Goal: Task Accomplishment & Management: Manage account settings

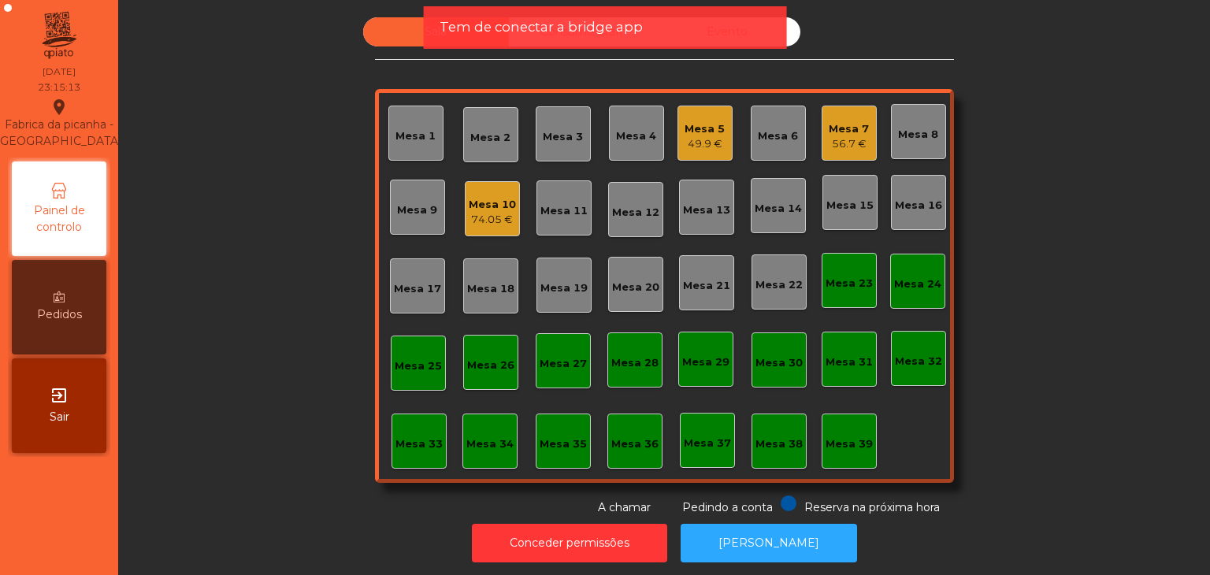
click at [63, 413] on span "Sair" at bounding box center [60, 417] width 20 height 17
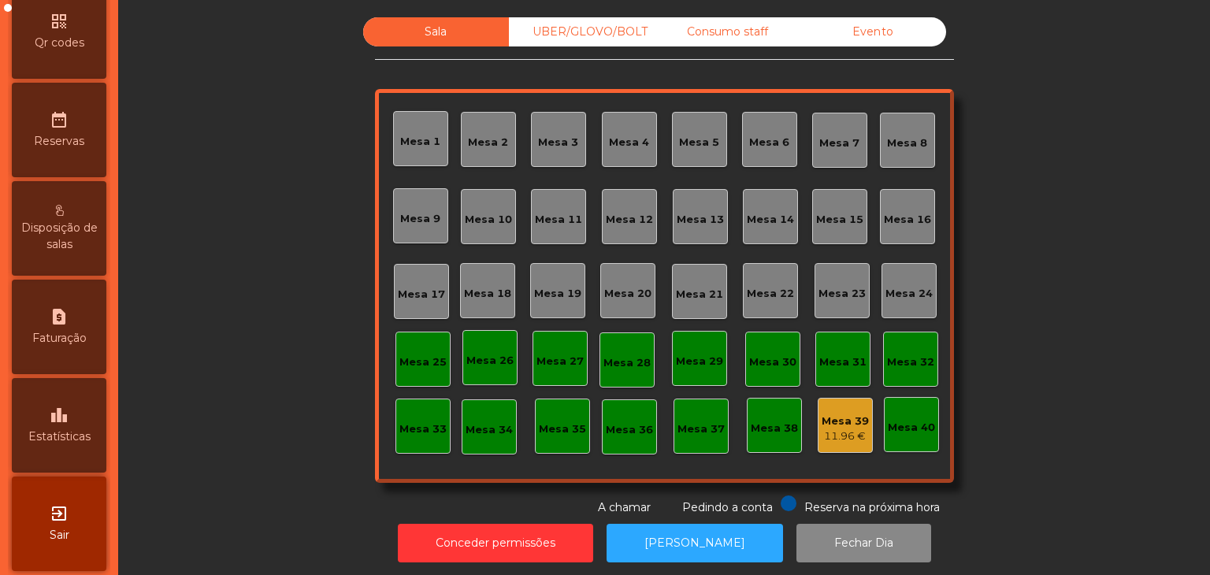
click at [91, 445] on span "Estatísticas" at bounding box center [59, 437] width 62 height 17
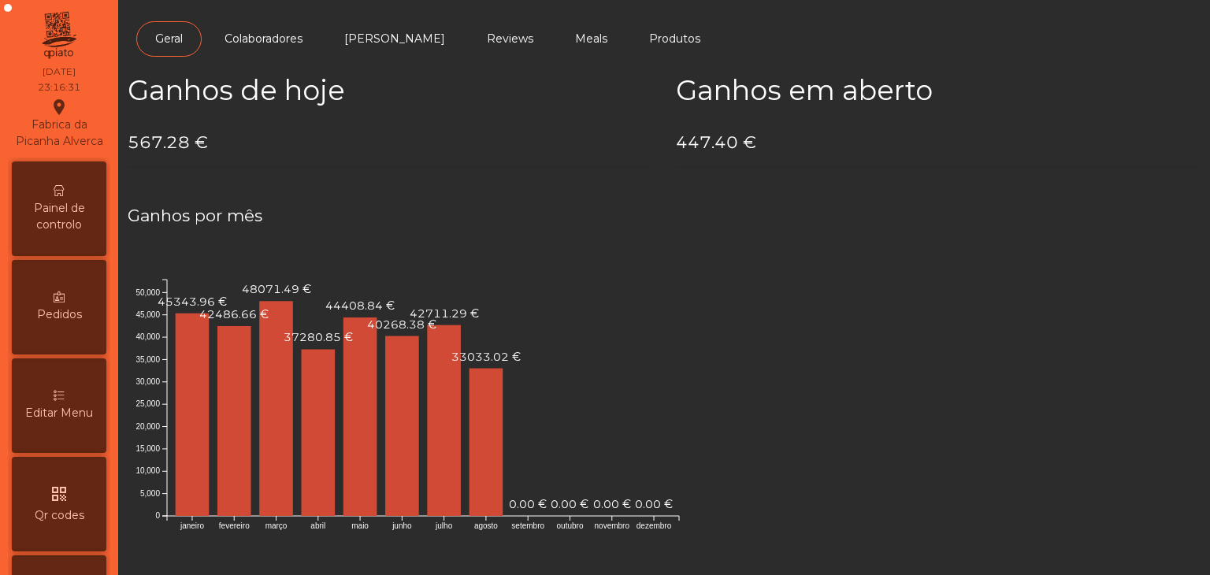
click at [54, 218] on span "Painel de controlo" at bounding box center [59, 216] width 87 height 33
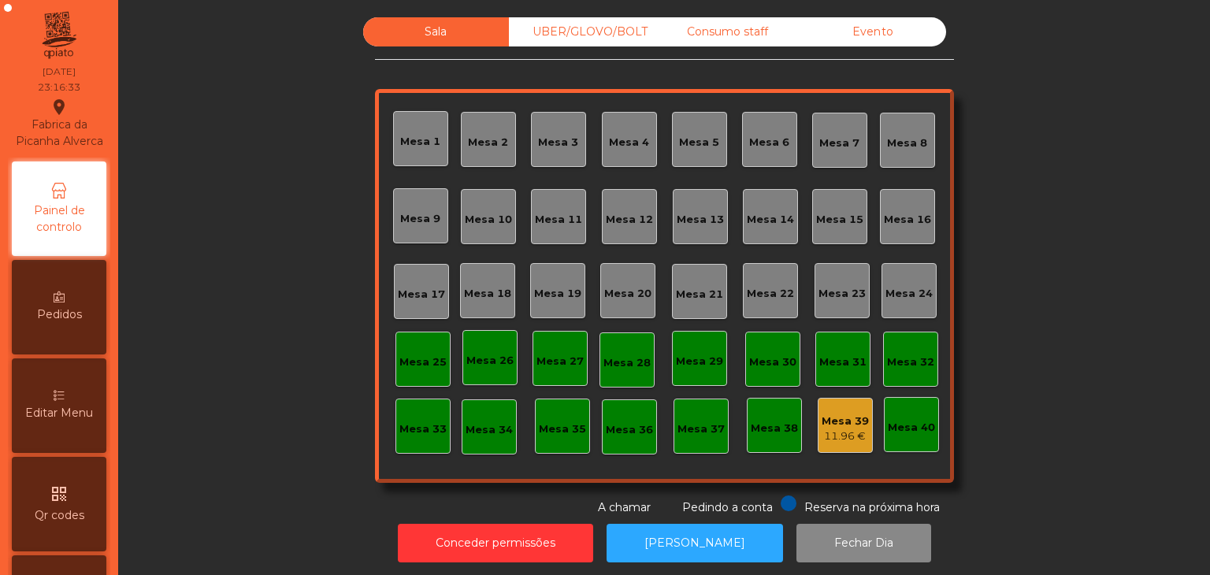
click at [825, 48] on div "Sala UBER/[GEOGRAPHIC_DATA]/BOLT Consumo staff Evento Mesa 1 [GEOGRAPHIC_DATA] …" at bounding box center [664, 266] width 579 height 499
click at [830, 35] on div "Evento" at bounding box center [873, 31] width 146 height 29
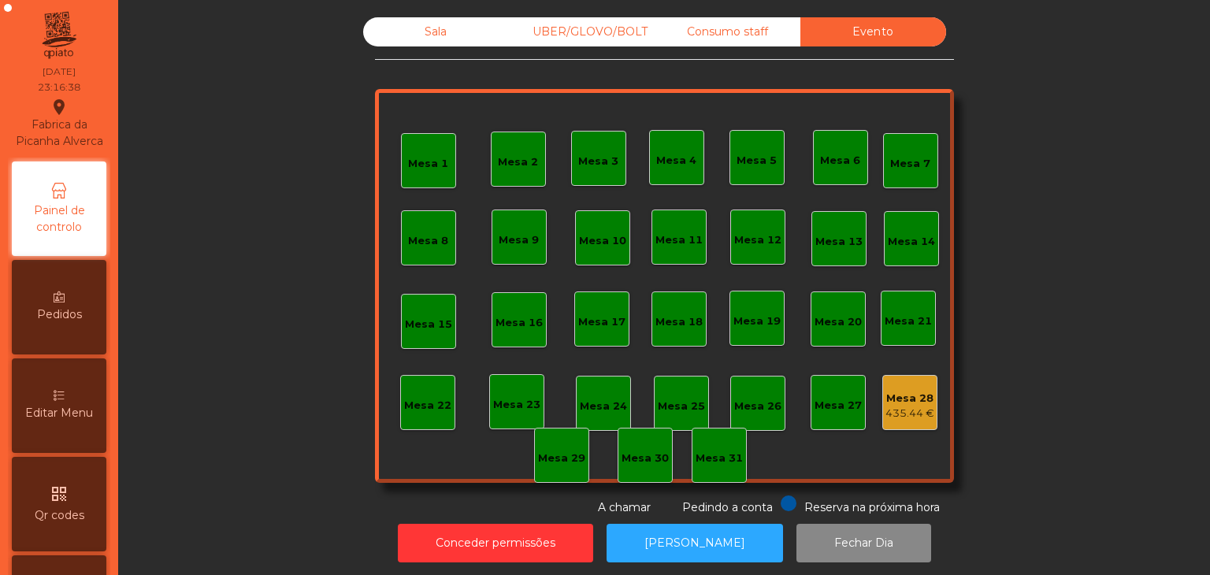
click at [911, 395] on div "Mesa 28" at bounding box center [909, 399] width 49 height 16
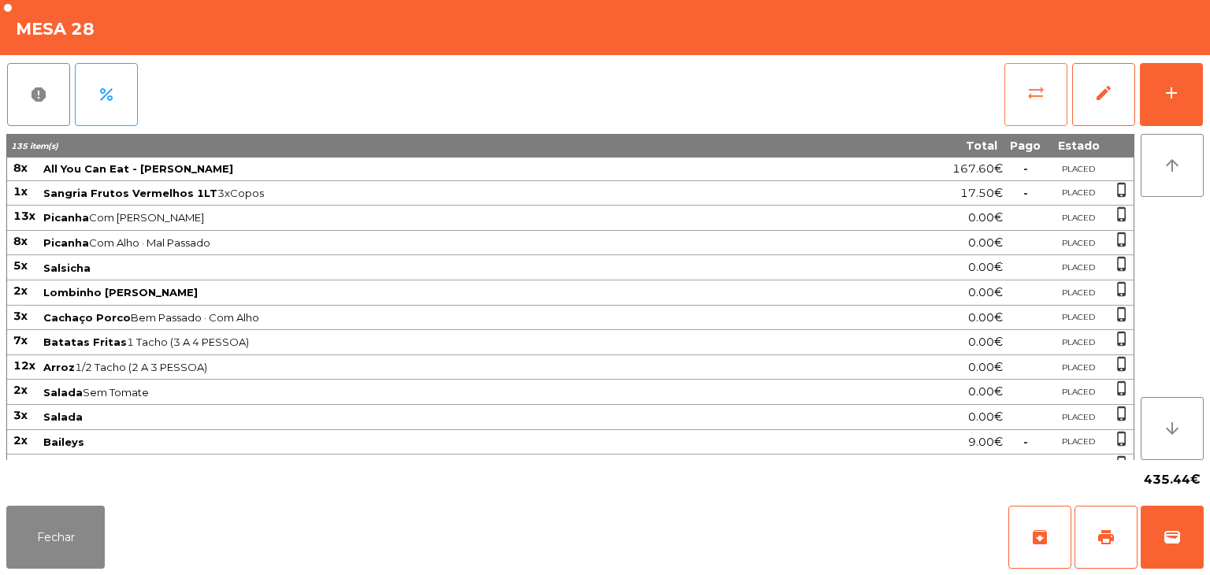
click at [1024, 94] on button "sync_alt" at bounding box center [1035, 94] width 63 height 63
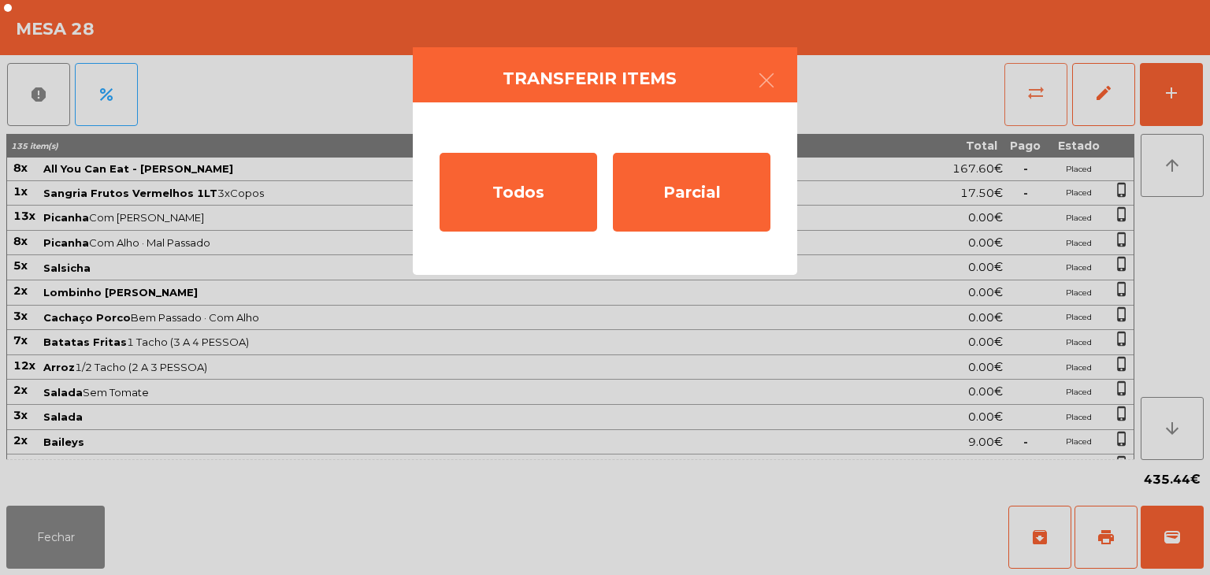
click at [689, 213] on div "Parcial" at bounding box center [692, 192] width 158 height 79
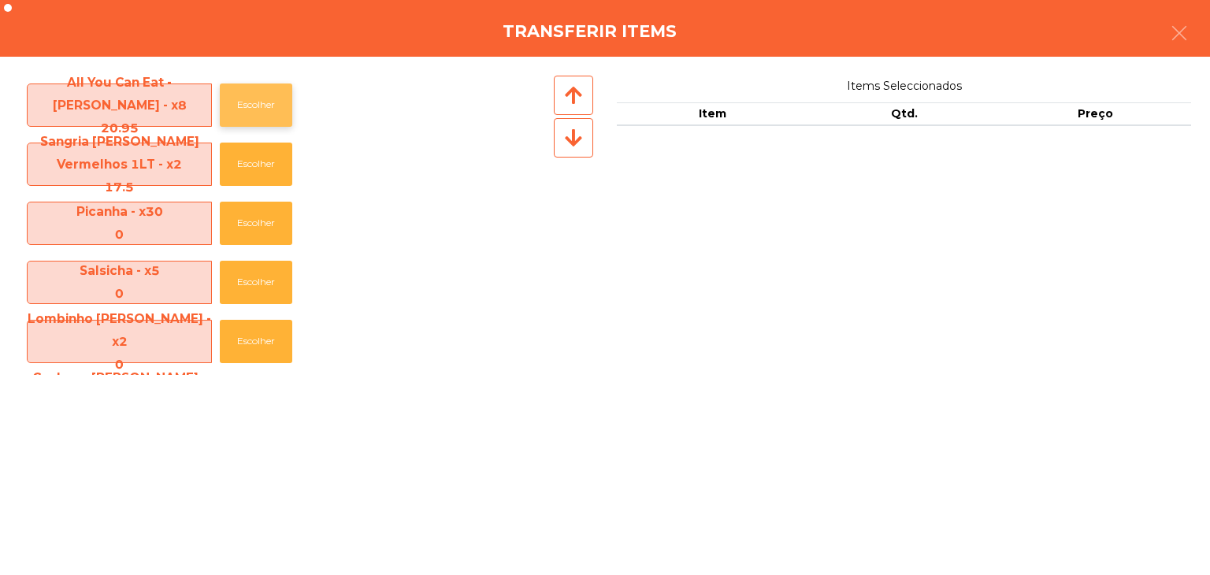
click at [242, 92] on button "Escolher" at bounding box center [256, 105] width 72 height 43
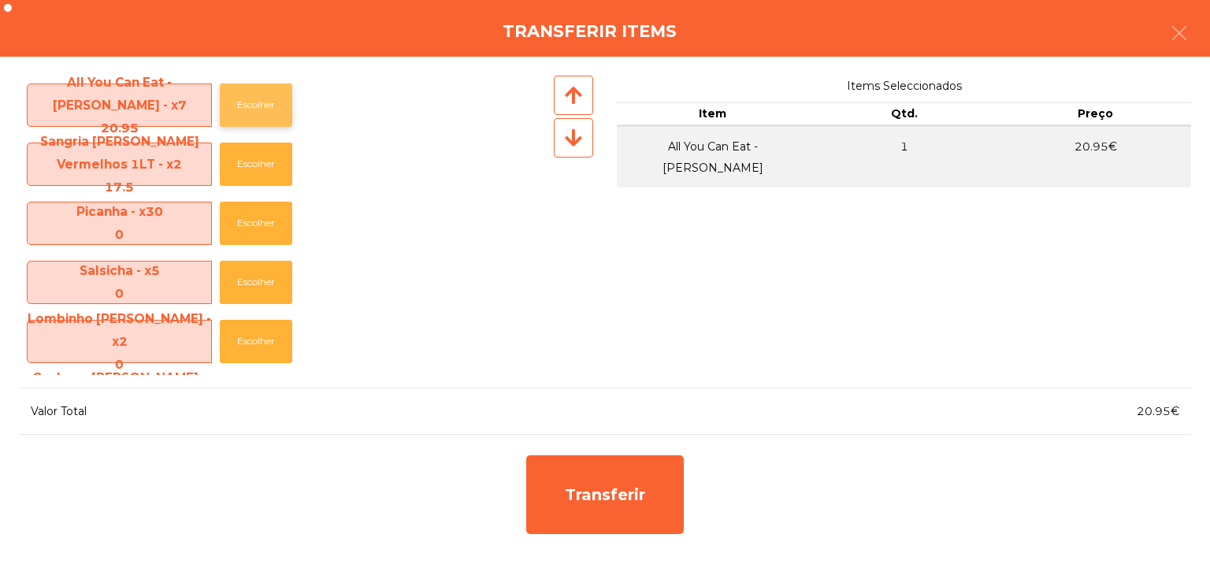
click at [240, 92] on button "Escolher" at bounding box center [256, 105] width 72 height 43
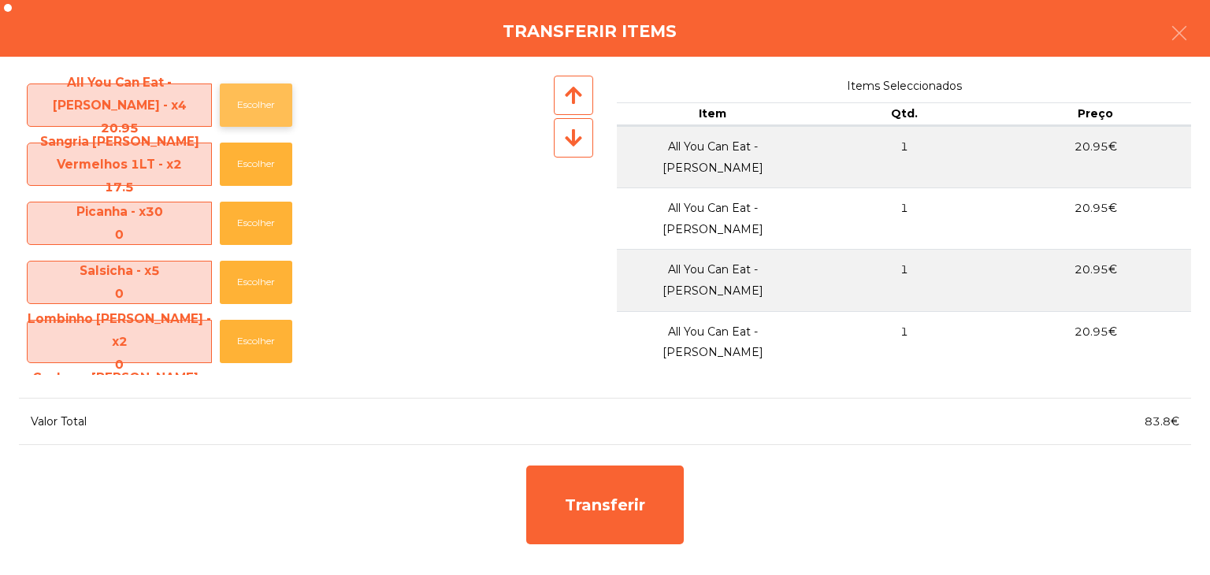
click at [240, 92] on button "Escolher" at bounding box center [256, 105] width 72 height 43
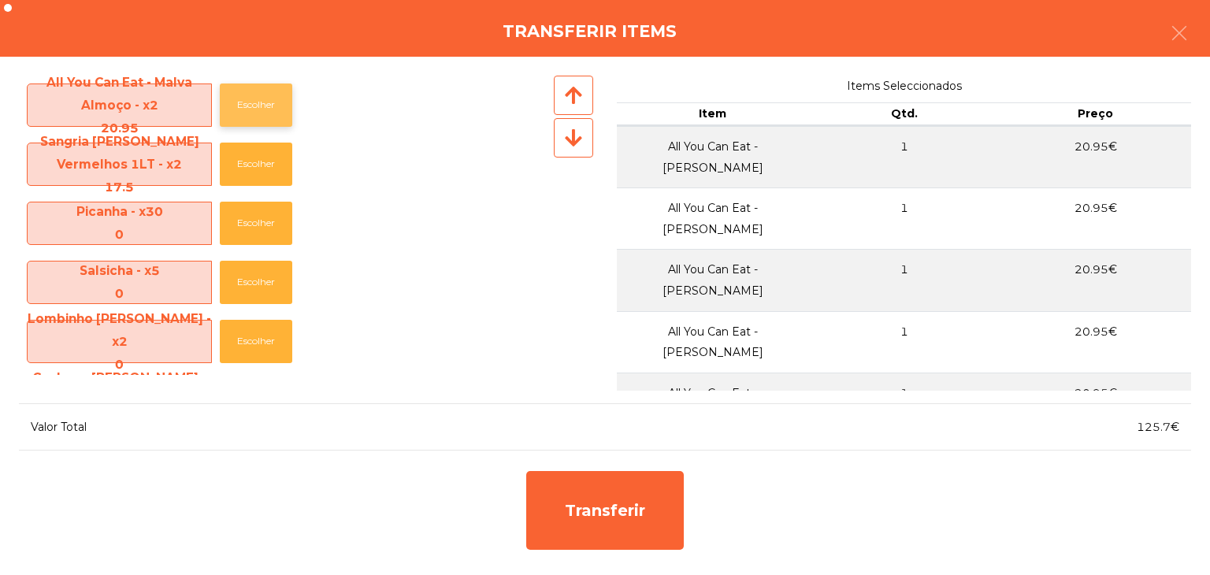
click at [240, 92] on button "Escolher" at bounding box center [256, 105] width 72 height 43
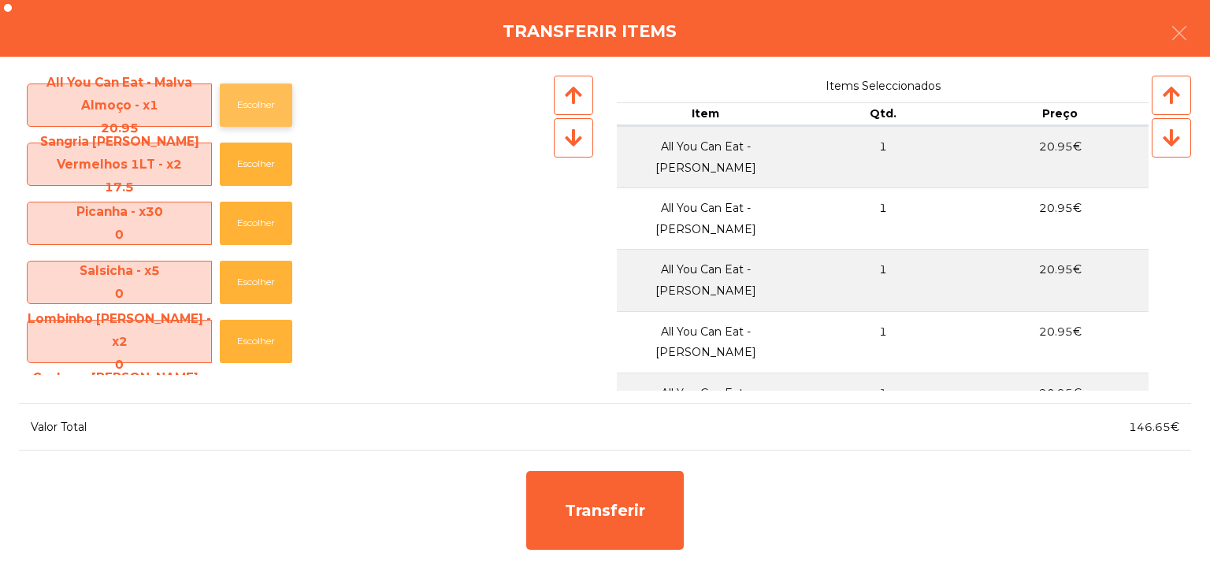
click at [240, 92] on button "Escolher" at bounding box center [256, 105] width 72 height 43
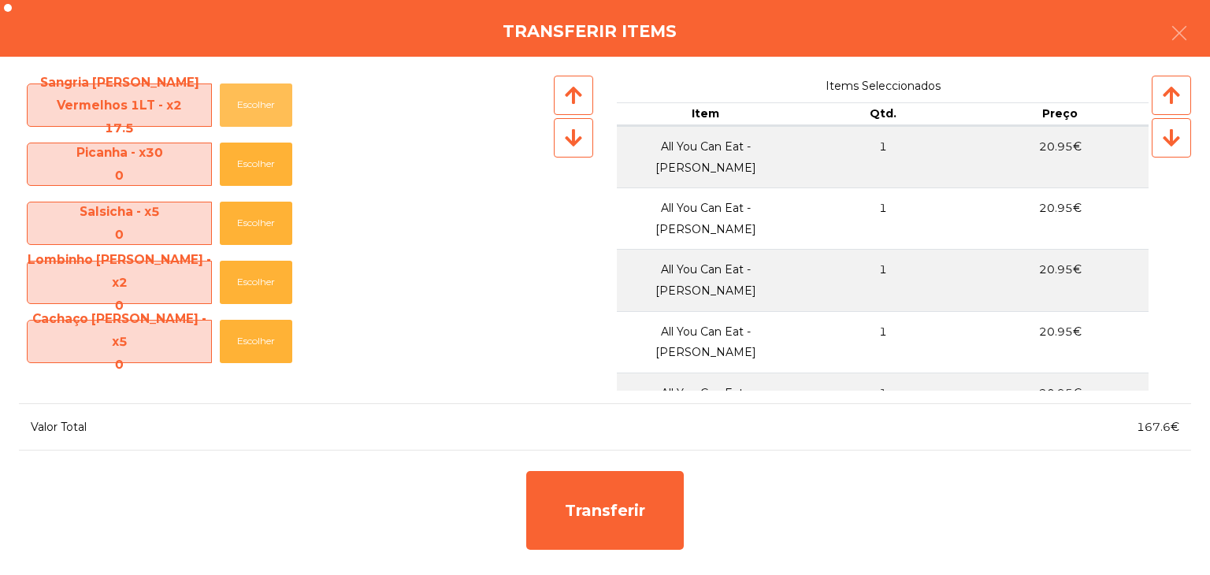
click at [240, 92] on button "Escolher" at bounding box center [256, 105] width 72 height 43
click at [248, 98] on button "Escolher" at bounding box center [256, 105] width 72 height 43
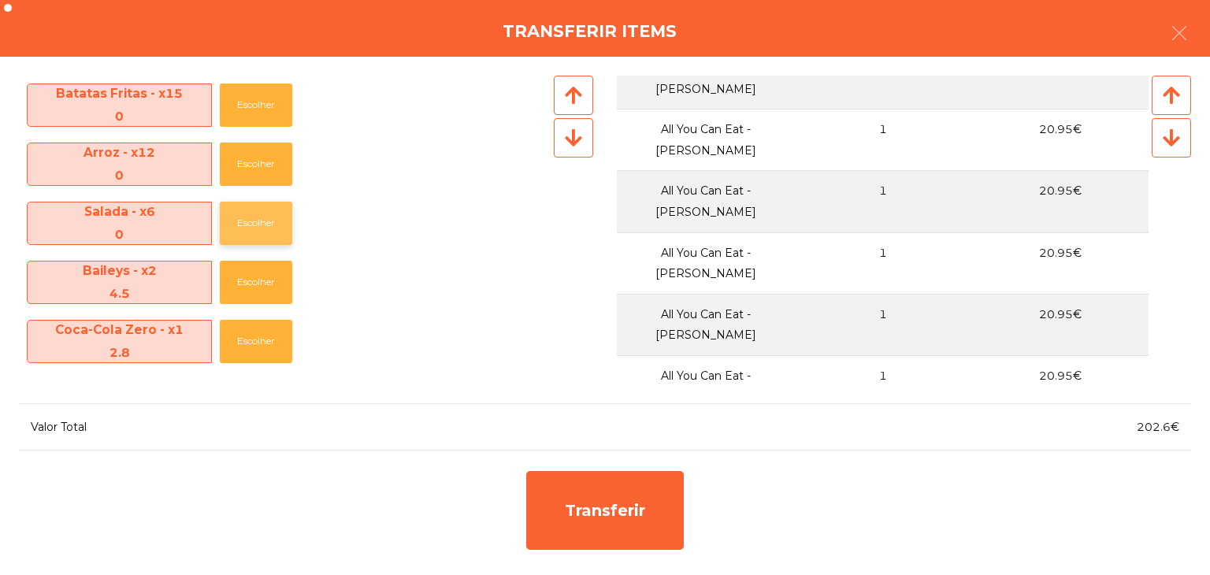
scroll to position [315, 0]
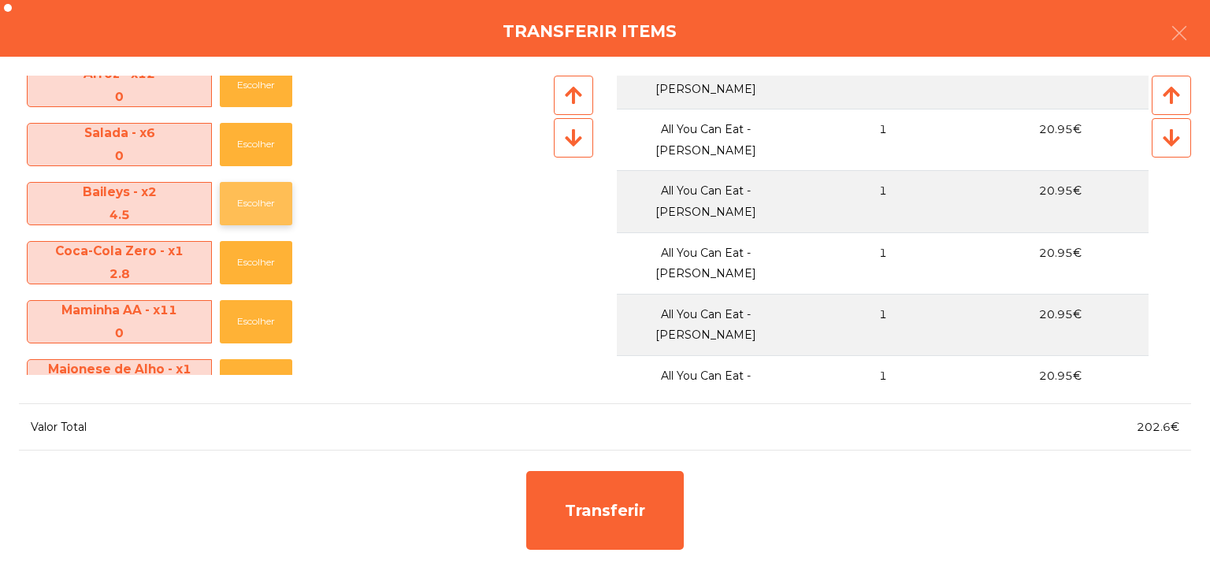
click at [246, 218] on button "Escolher" at bounding box center [256, 203] width 72 height 43
click at [246, 217] on button "Escolher" at bounding box center [256, 203] width 72 height 43
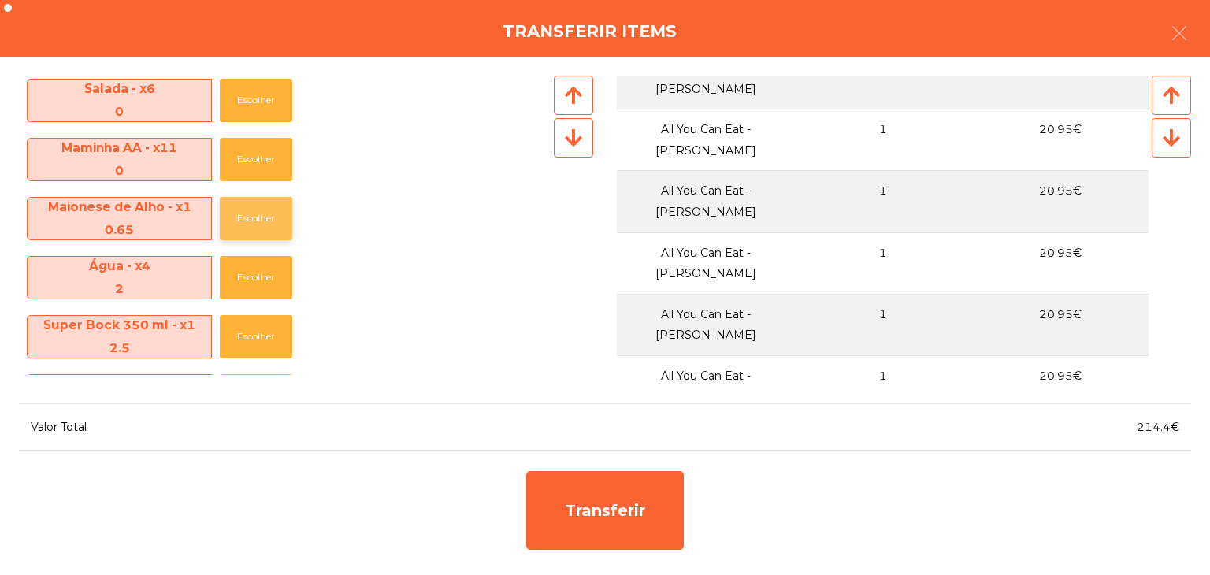
scroll to position [394, 0]
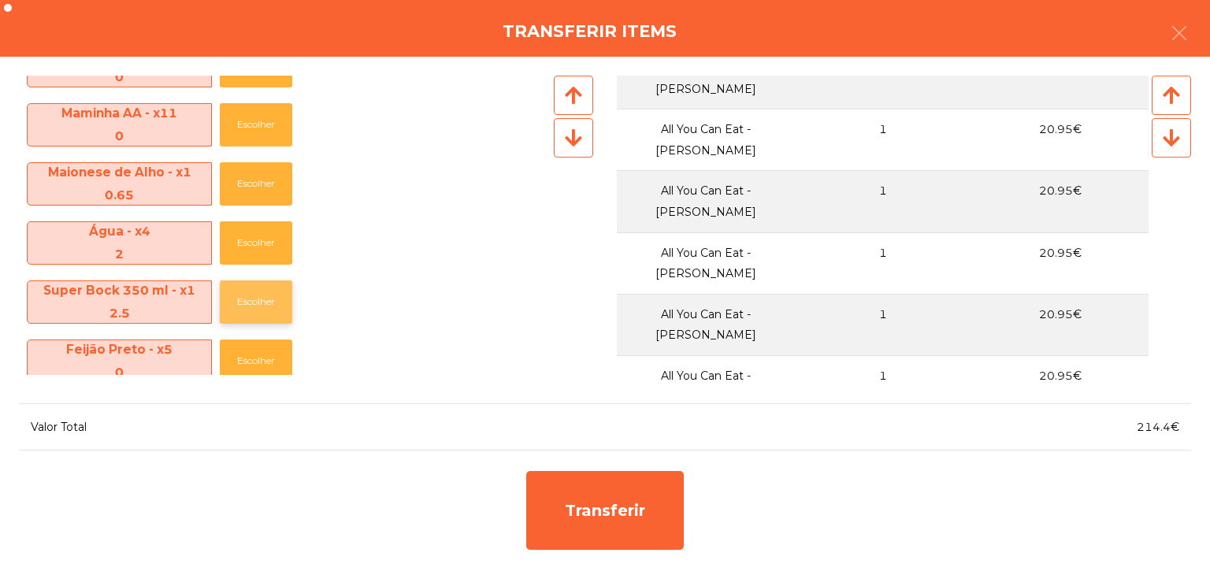
click at [262, 307] on button "Escolher" at bounding box center [256, 301] width 72 height 43
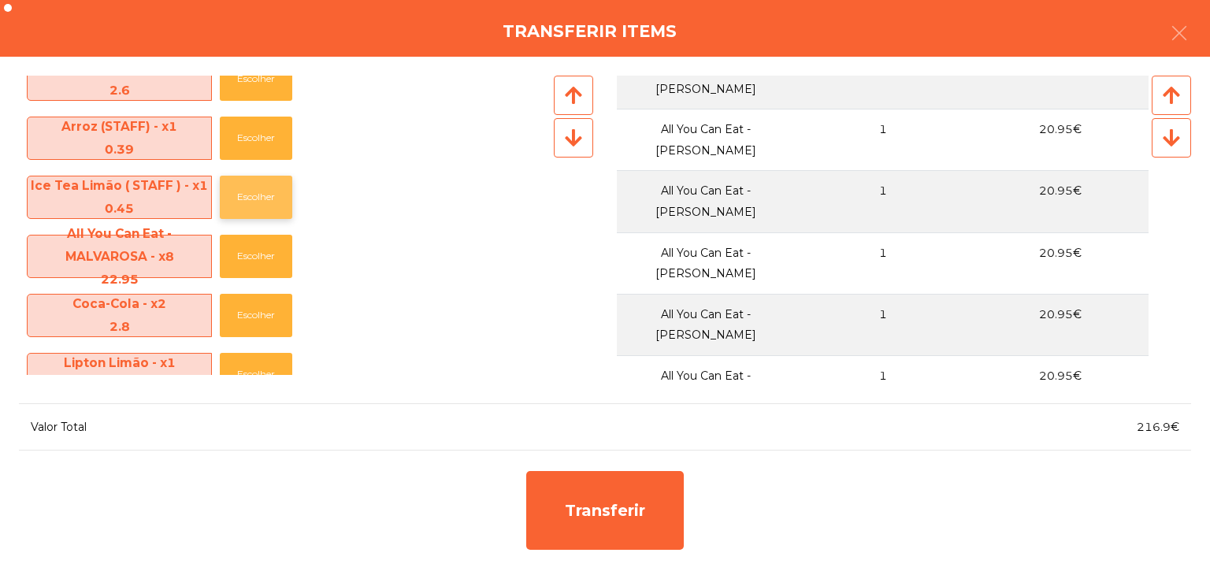
scroll to position [788, 0]
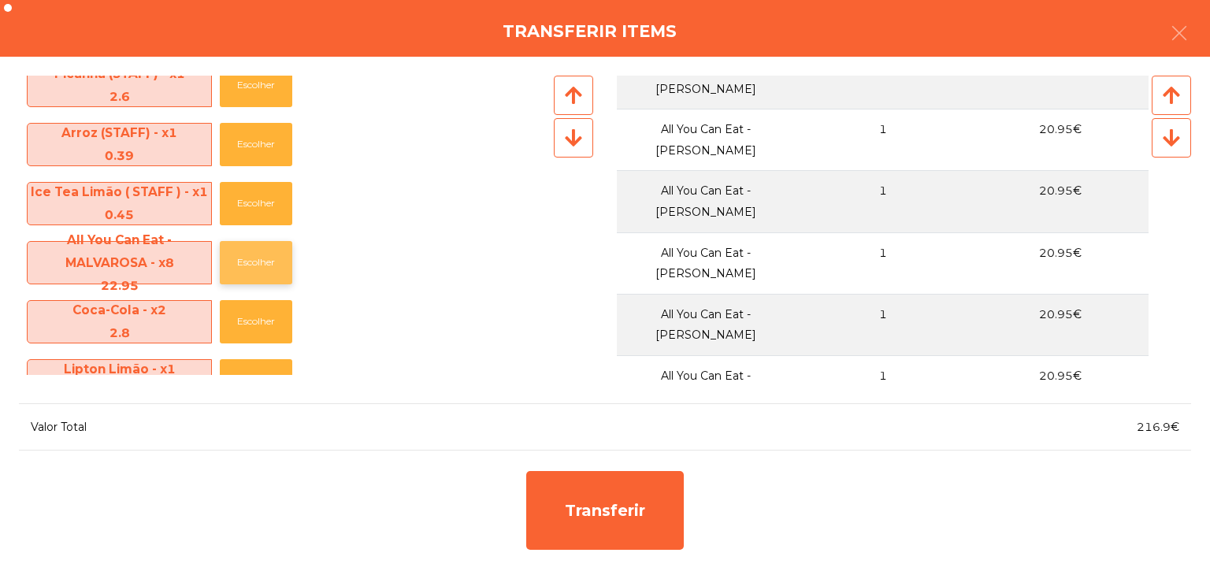
click at [264, 255] on button "Escolher" at bounding box center [256, 262] width 72 height 43
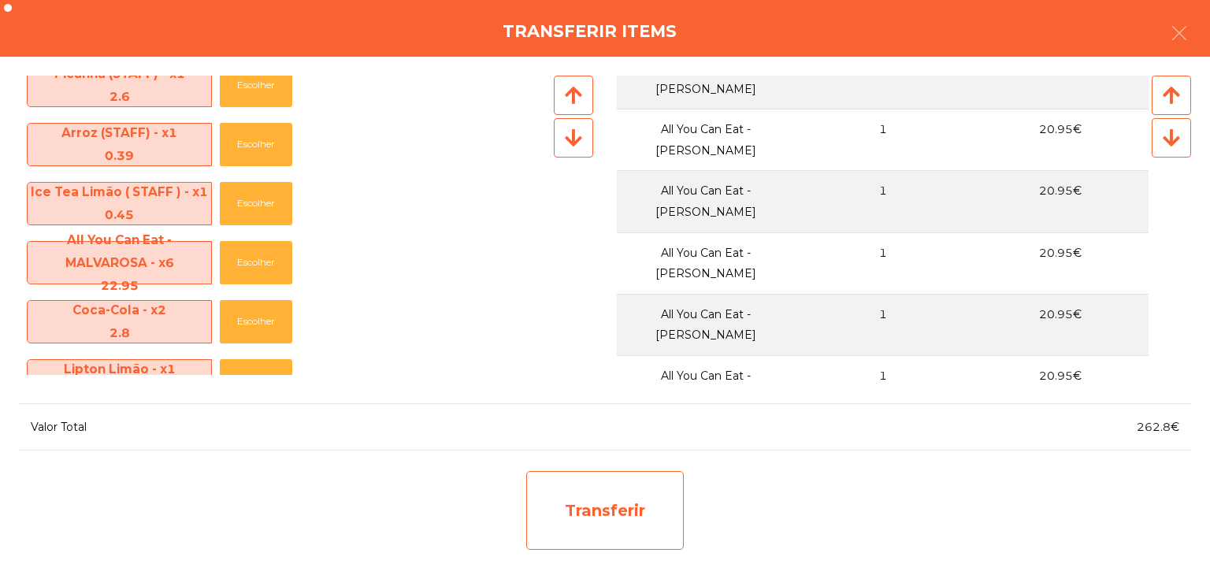
click at [634, 495] on div "Transferir" at bounding box center [605, 510] width 158 height 79
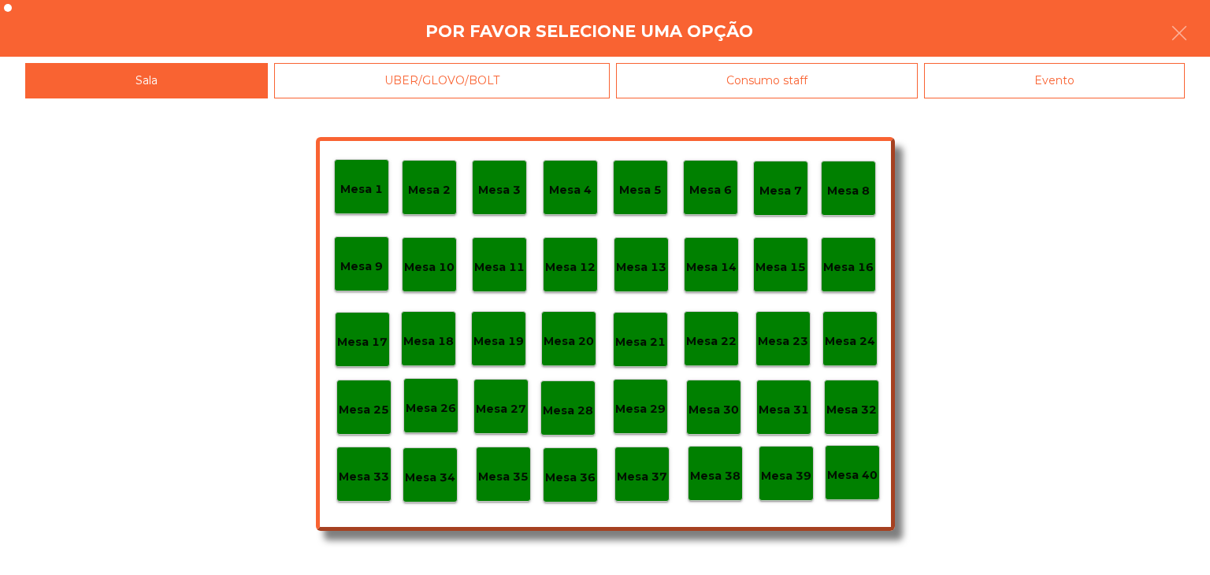
click at [647, 400] on p "Mesa 29" at bounding box center [640, 409] width 50 height 18
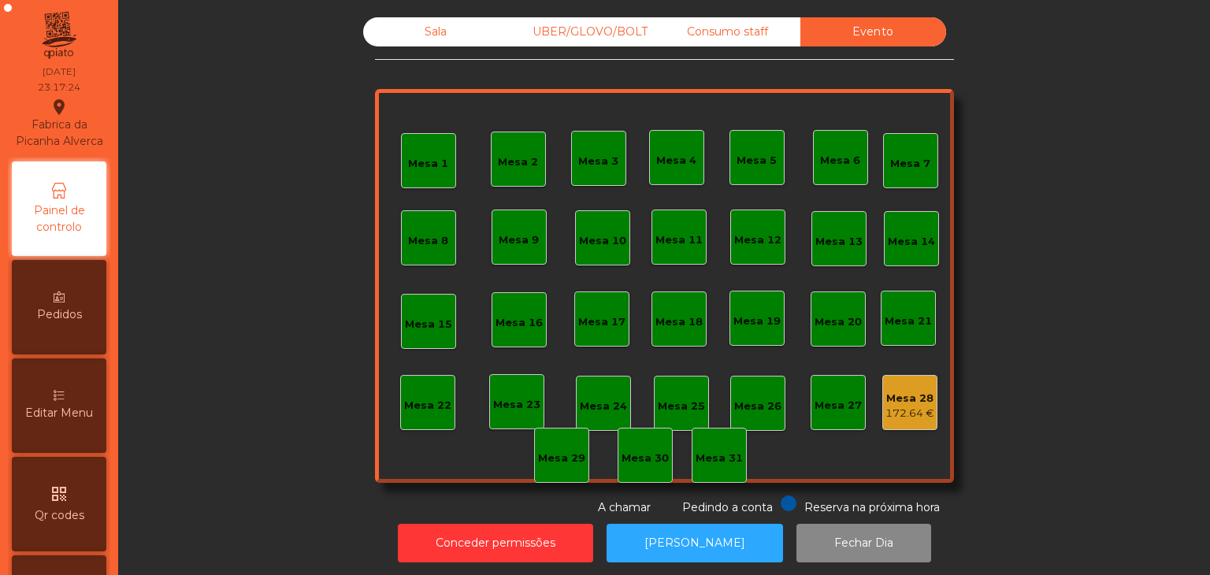
drag, startPoint x: 774, startPoint y: 39, endPoint x: 759, endPoint y: 39, distance: 15.0
click at [772, 39] on div "Consumo staff" at bounding box center [728, 31] width 146 height 29
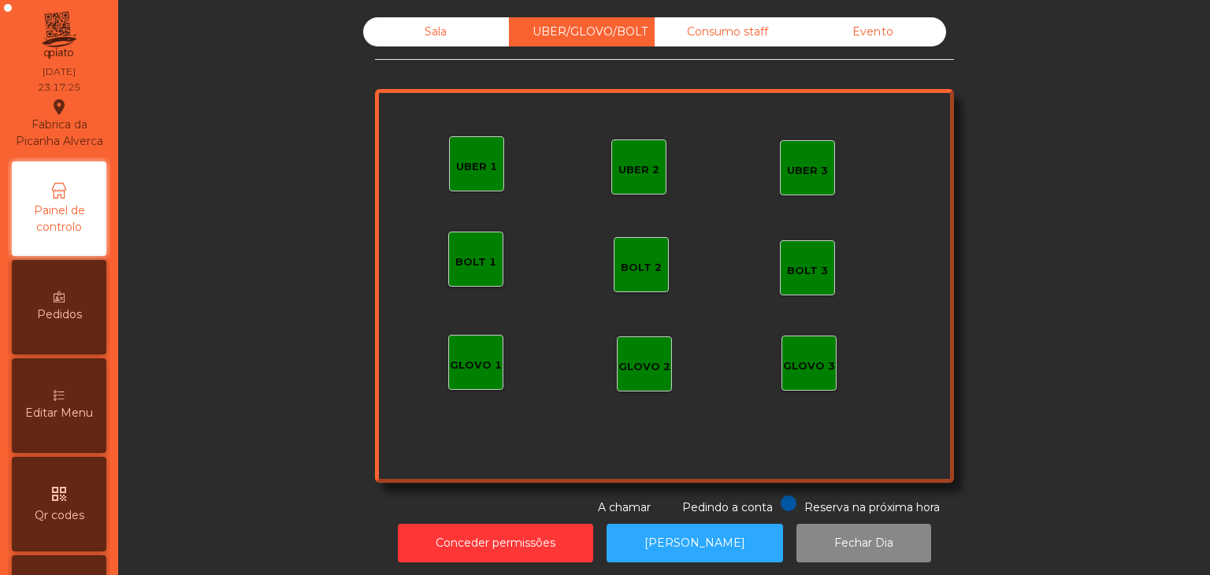
click at [429, 32] on div "Sala" at bounding box center [436, 31] width 146 height 29
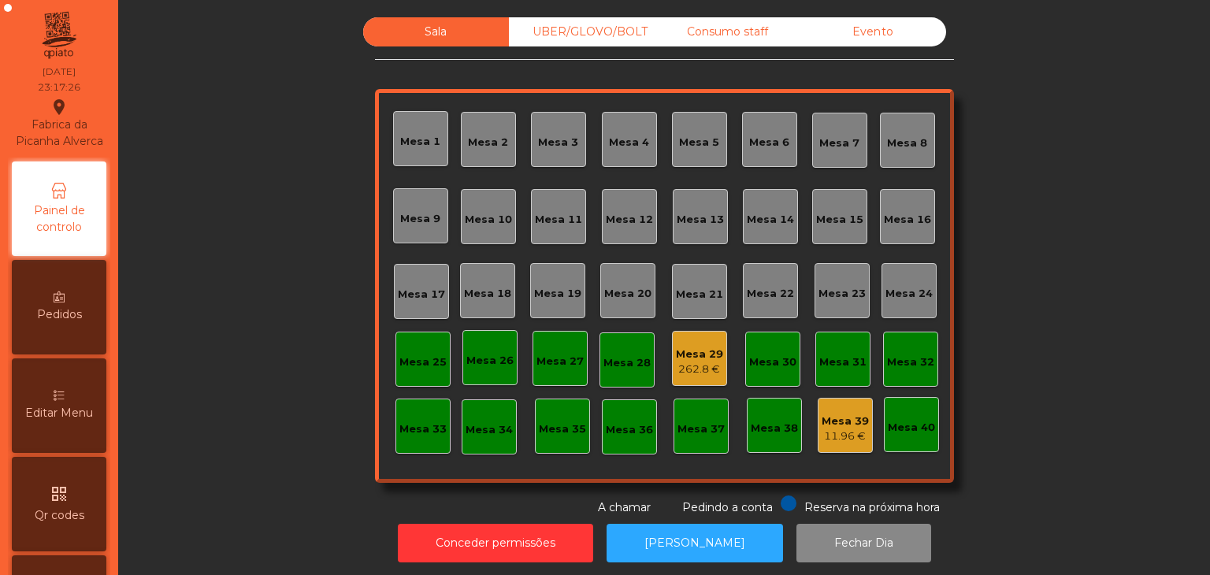
click at [698, 371] on div "262.8 €" at bounding box center [699, 370] width 47 height 16
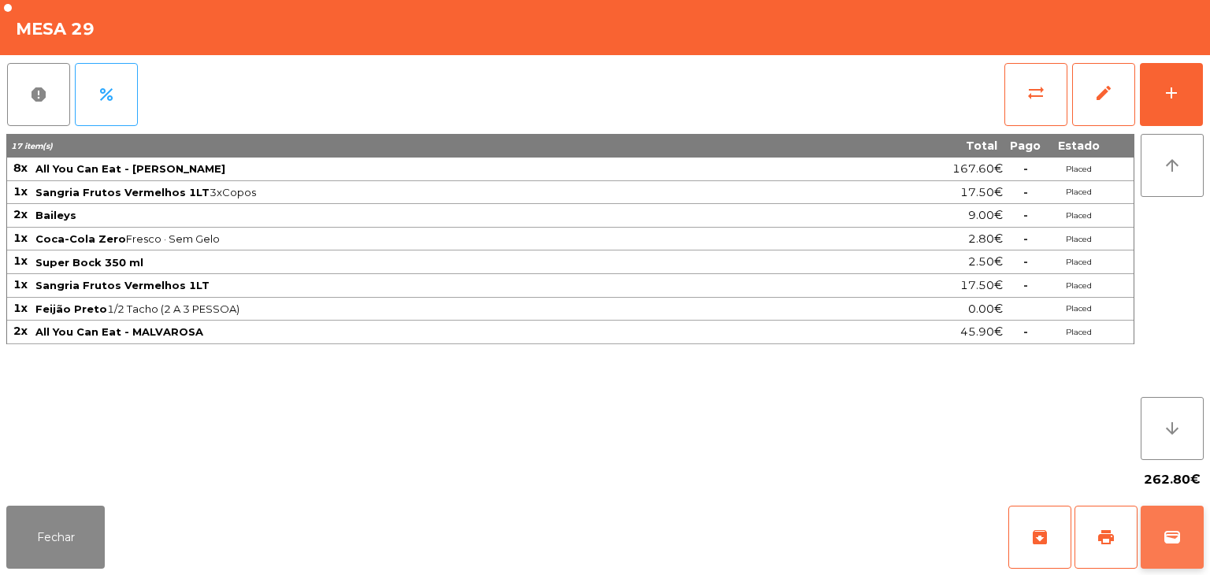
click at [1164, 540] on span "wallet" at bounding box center [1172, 537] width 19 height 19
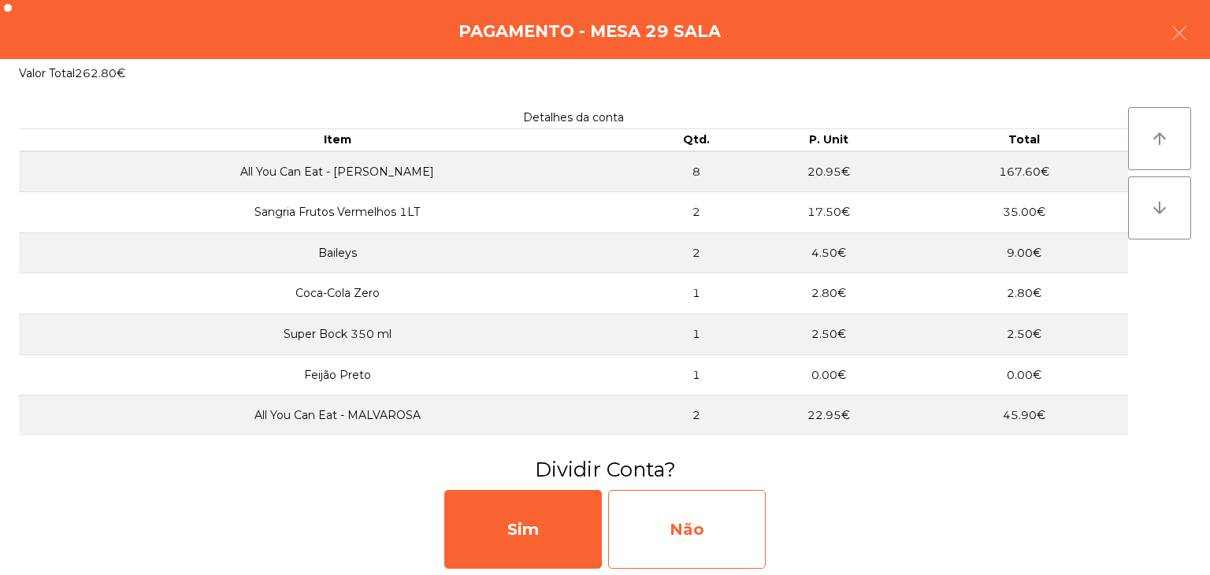
click at [713, 495] on div "Não" at bounding box center [687, 529] width 158 height 79
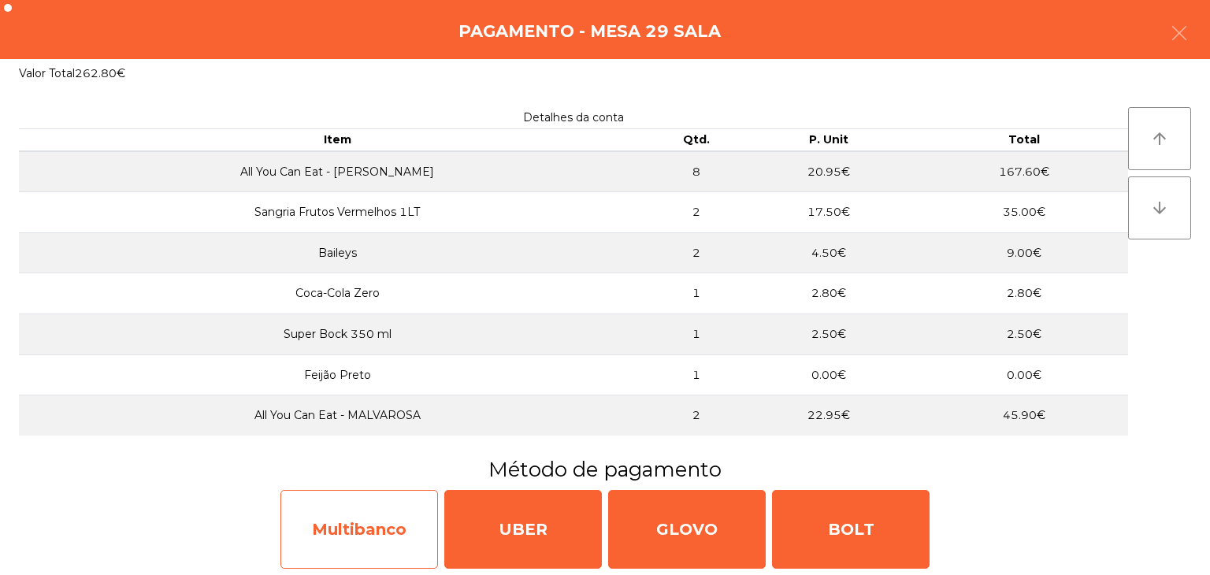
click at [351, 503] on div "Multibanco" at bounding box center [359, 529] width 158 height 79
select select "**"
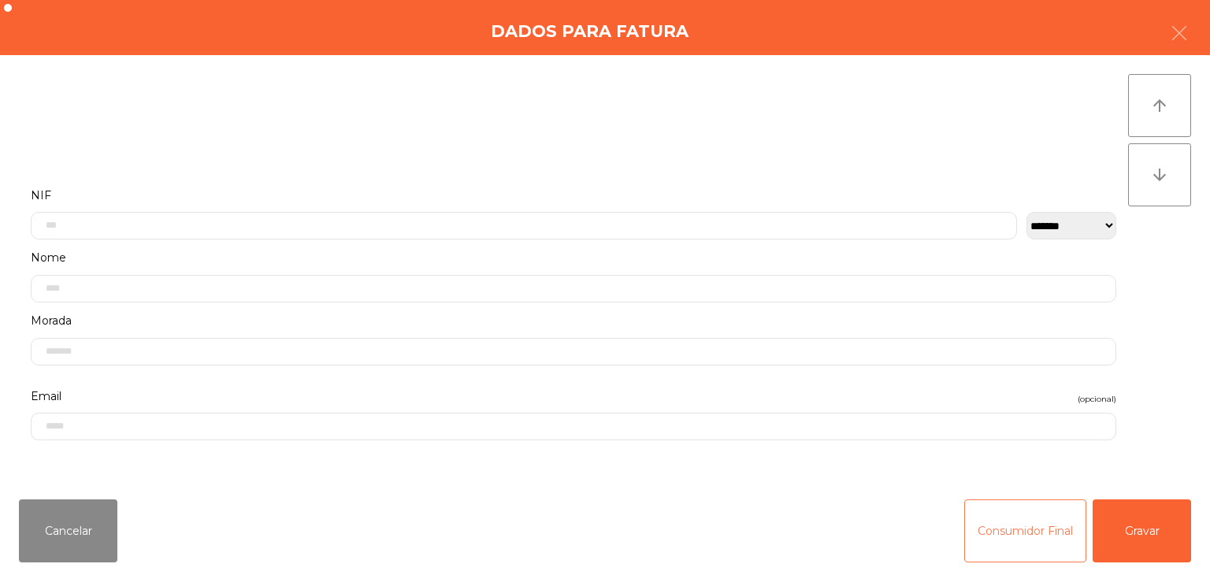
drag, startPoint x: 1027, startPoint y: 527, endPoint x: 1016, endPoint y: 525, distance: 11.1
click at [1027, 526] on button "Consumidor Final" at bounding box center [1025, 530] width 122 height 63
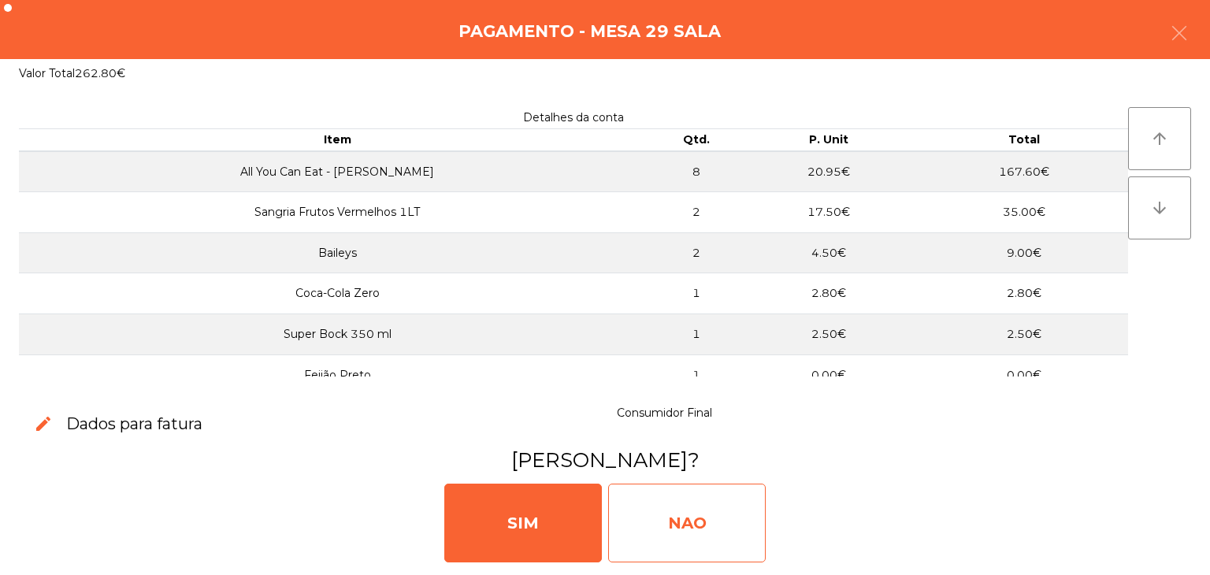
click at [681, 513] on div "NAO" at bounding box center [687, 523] width 158 height 79
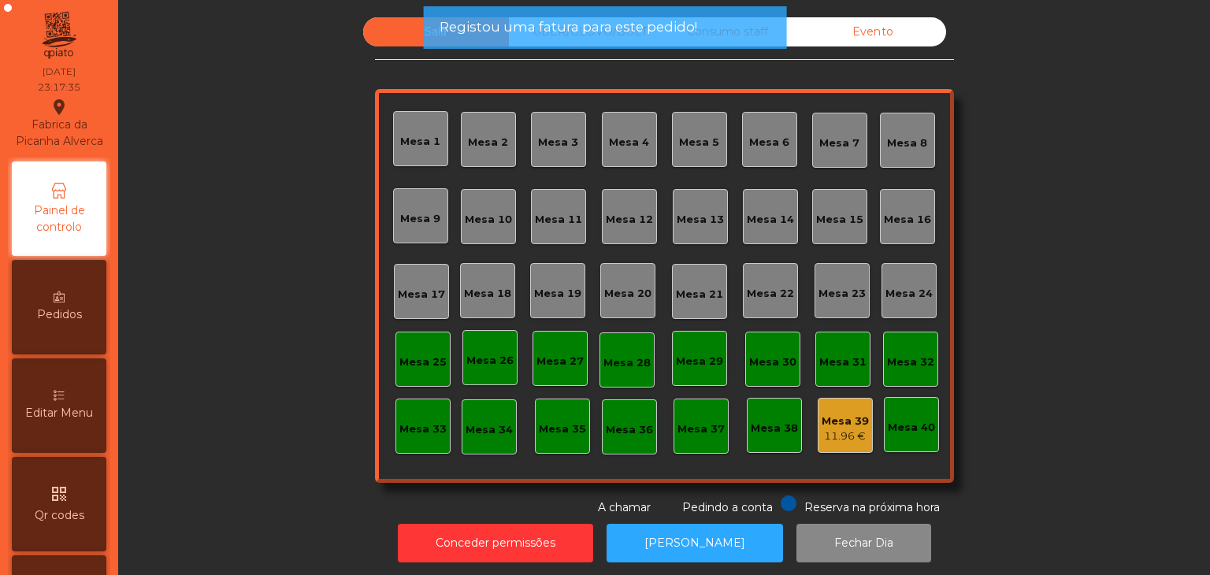
click at [884, 43] on div "Evento" at bounding box center [873, 31] width 146 height 29
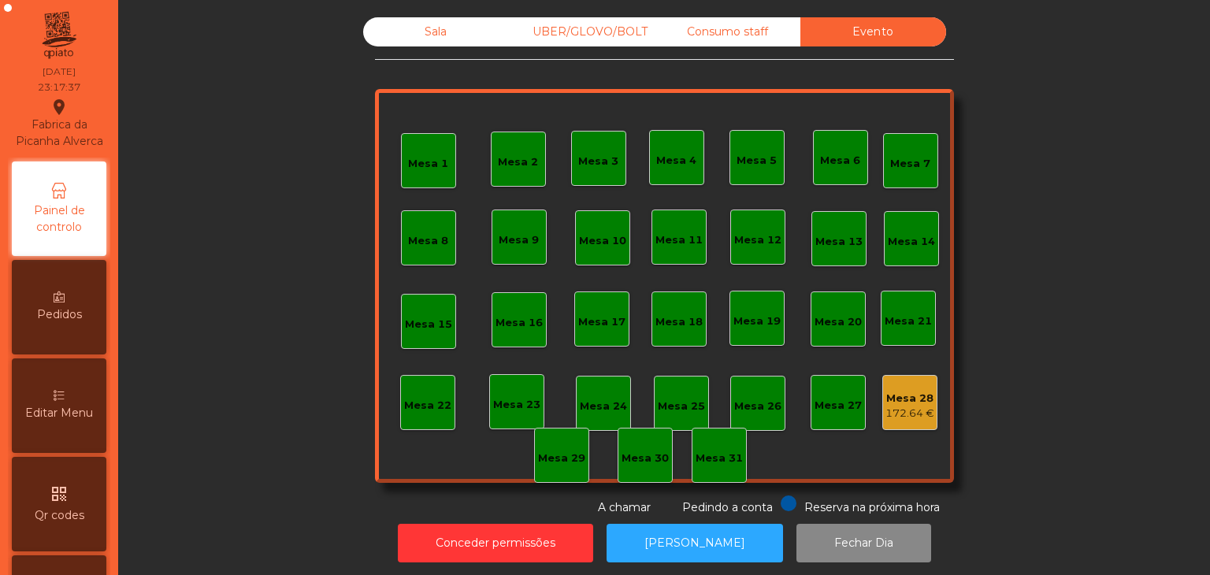
click at [908, 403] on div "Mesa 28" at bounding box center [909, 399] width 49 height 16
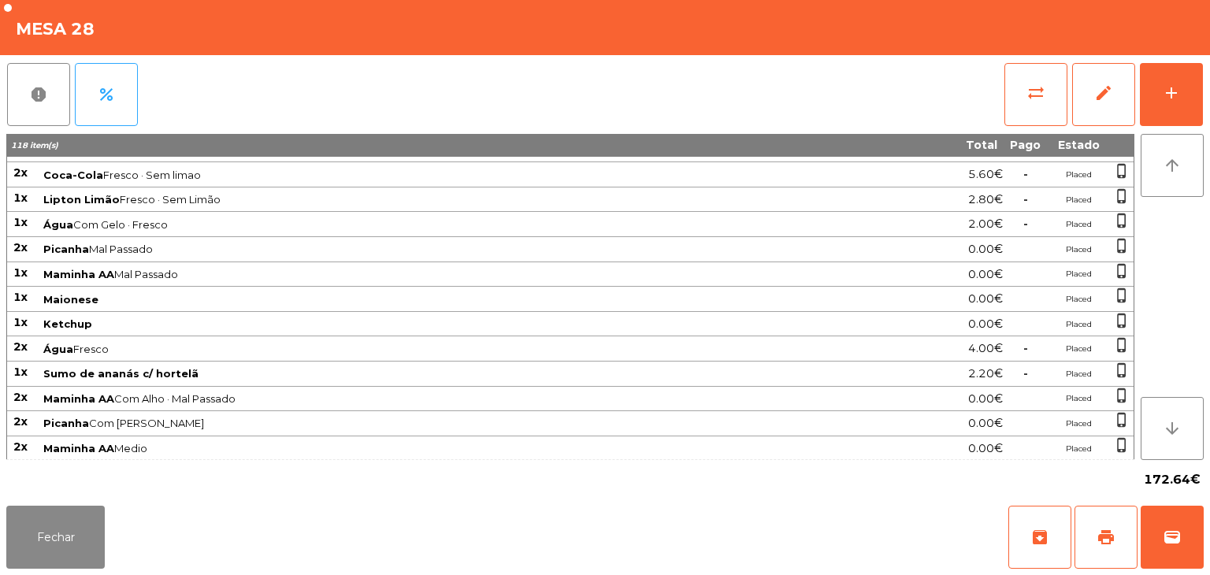
scroll to position [718, 0]
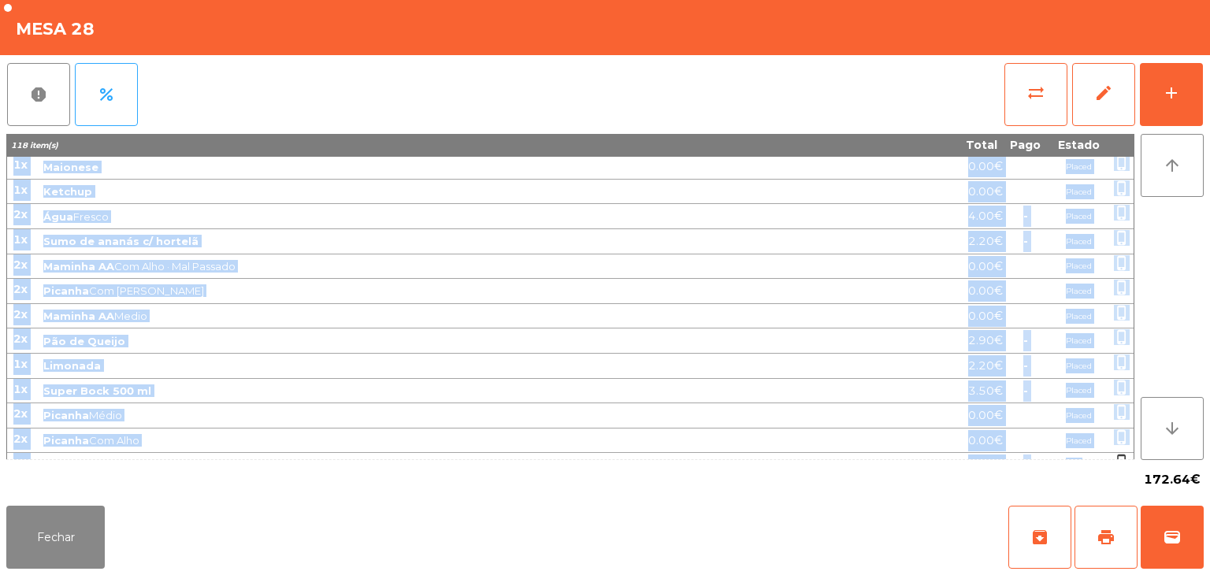
drag, startPoint x: 9, startPoint y: 167, endPoint x: 1081, endPoint y: 451, distance: 1109.2
copy tbody "01l Ipsumdo Sit Amet · Conse 8.96€ Adipis elits_doeius 7t Incidid Utl Etdo · Ma…"
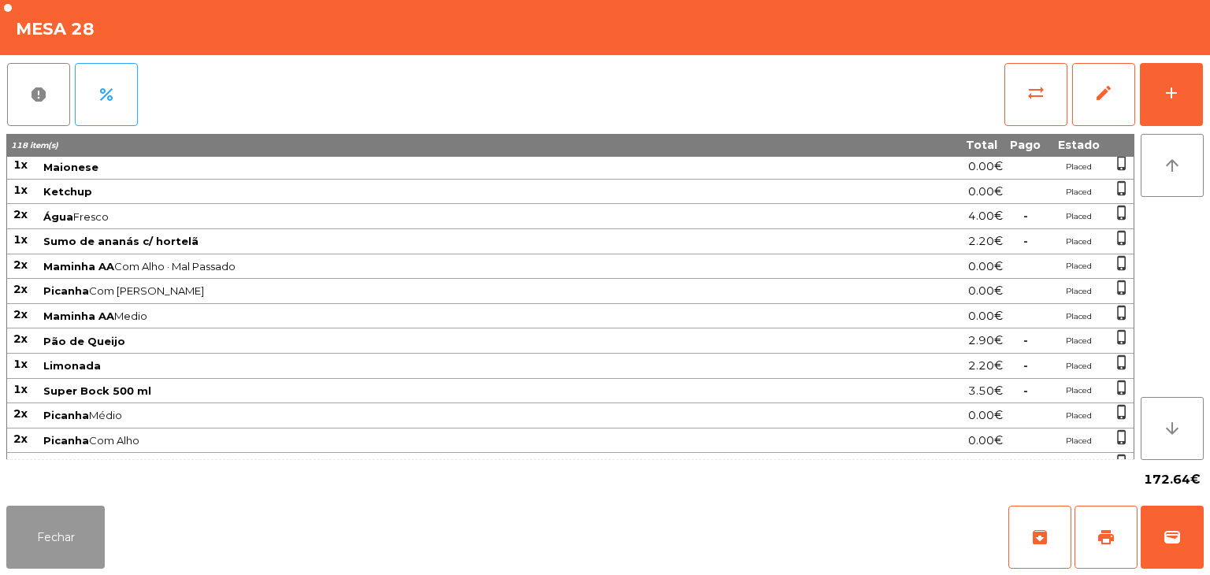
click at [59, 514] on button "Fechar" at bounding box center [55, 537] width 98 height 63
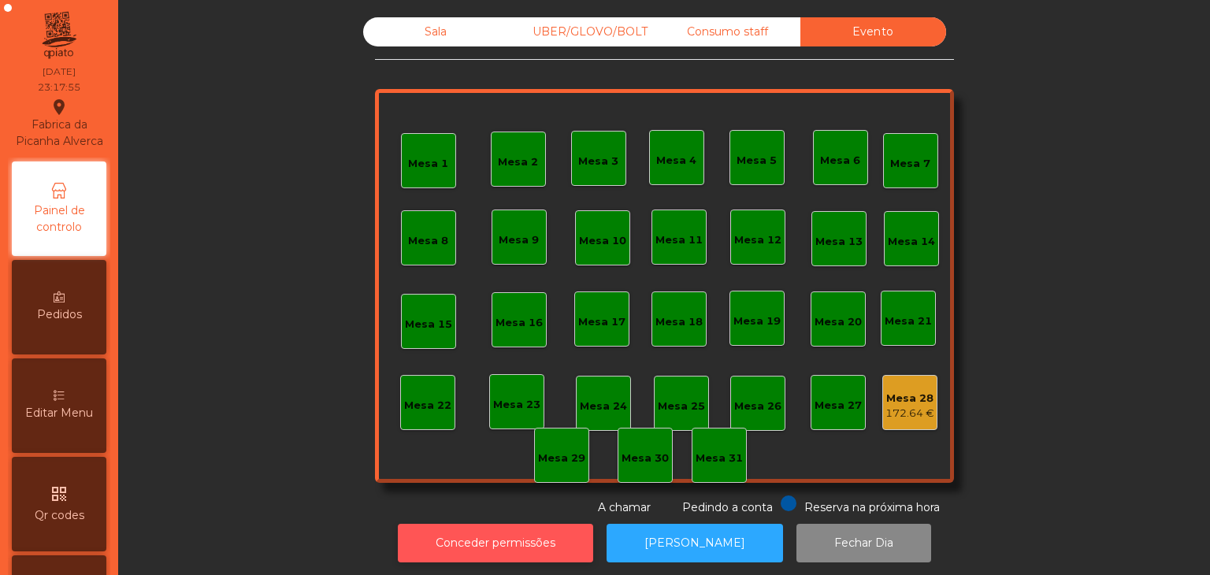
click at [473, 529] on button "Conceder permissões" at bounding box center [495, 543] width 195 height 39
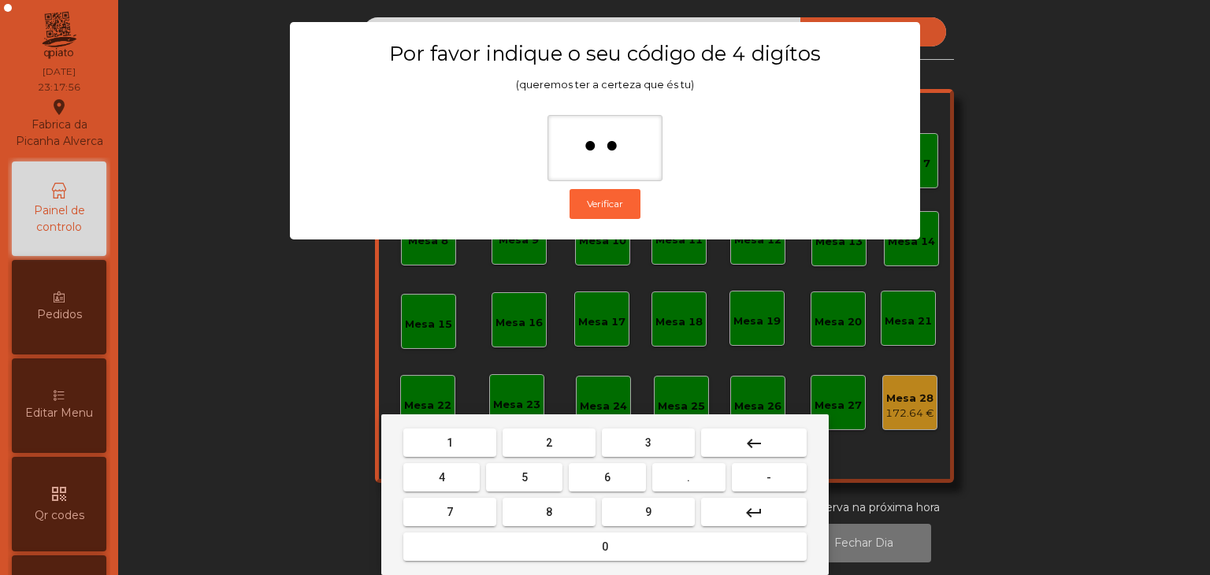
type input "***"
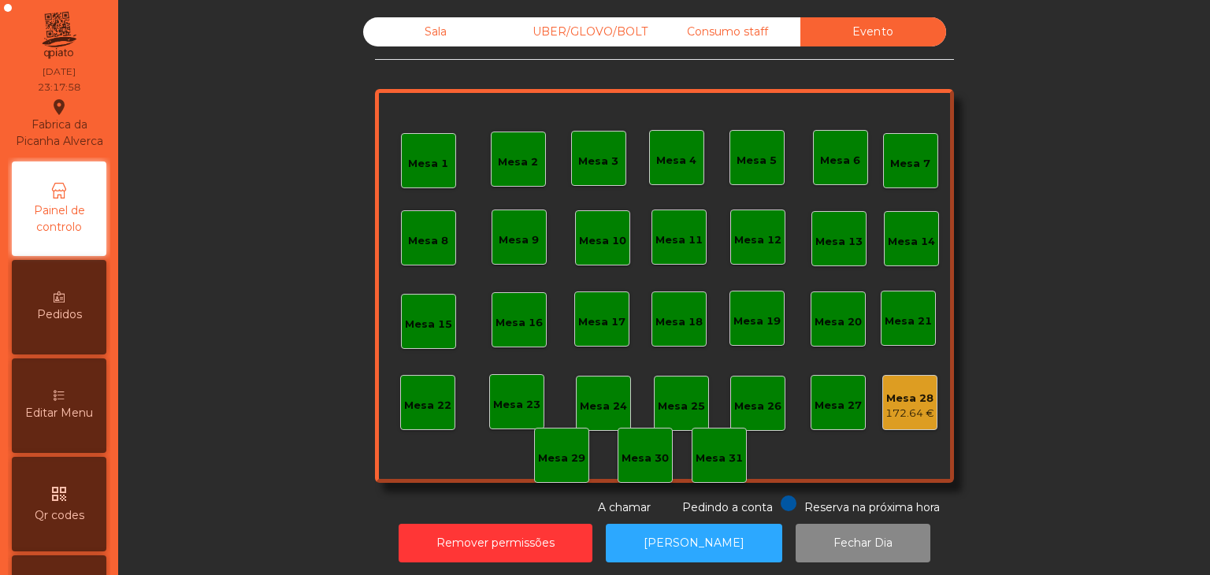
click at [915, 415] on div "172.64 €" at bounding box center [909, 414] width 49 height 16
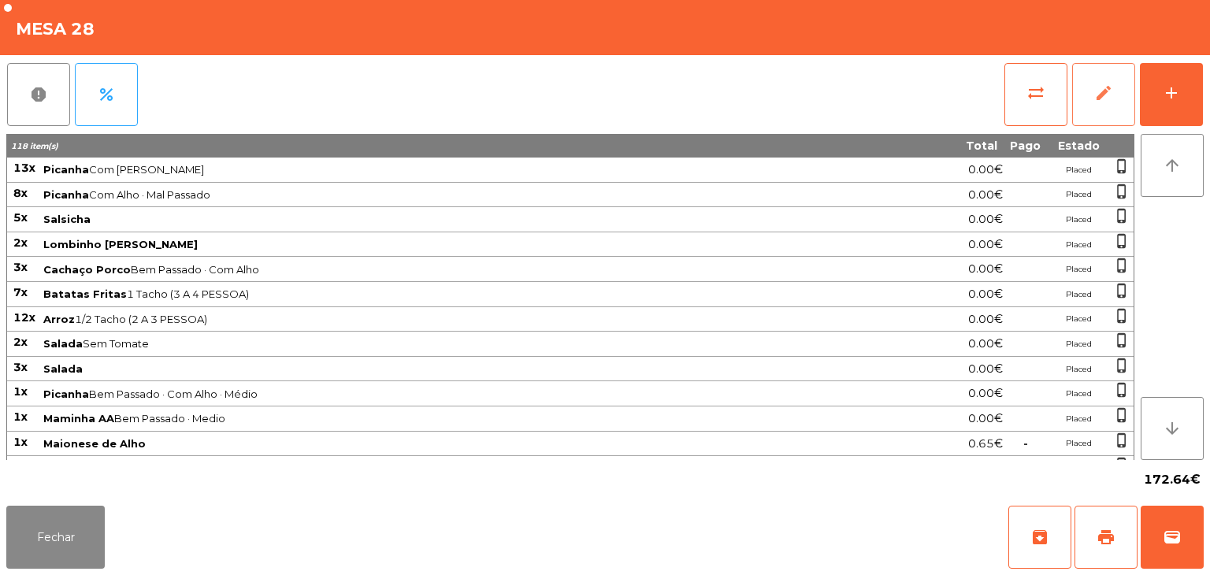
click at [1089, 95] on button "edit" at bounding box center [1103, 94] width 63 height 63
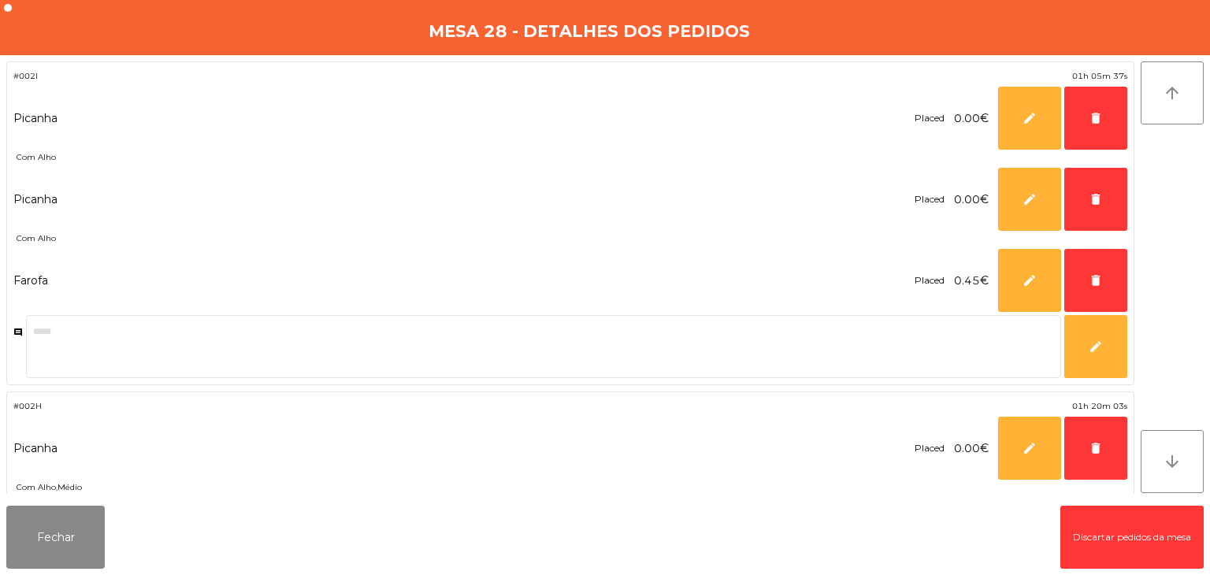
click at [1138, 536] on button "Discartar pedidos da mesa" at bounding box center [1131, 537] width 143 height 63
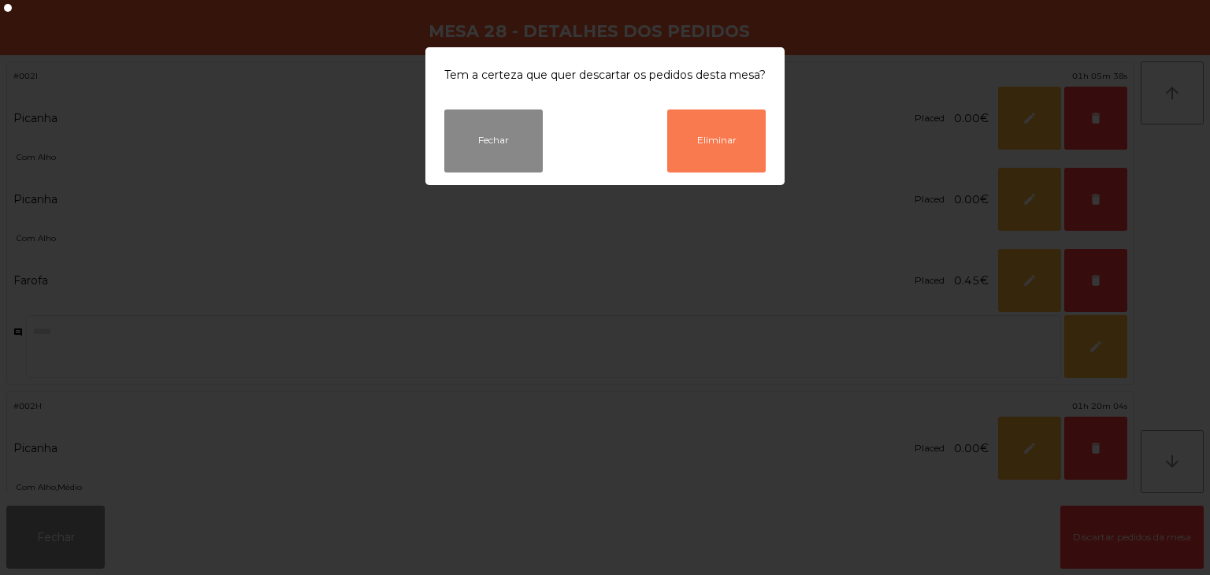
click at [721, 141] on button "Eliminar" at bounding box center [716, 140] width 98 height 63
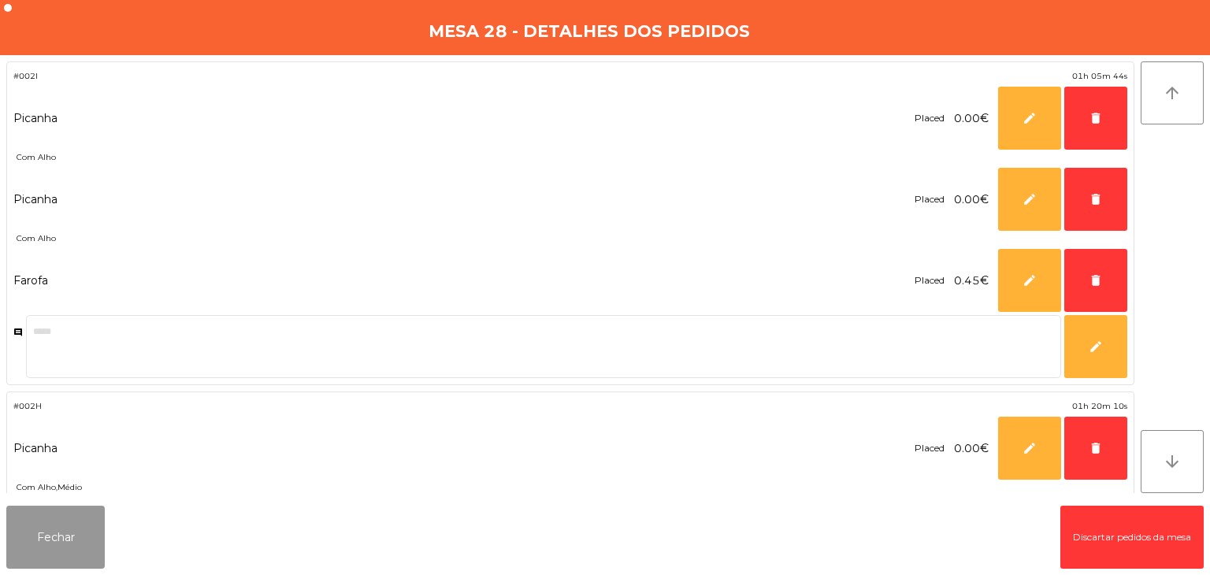
click at [34, 544] on button "Fechar" at bounding box center [55, 537] width 98 height 63
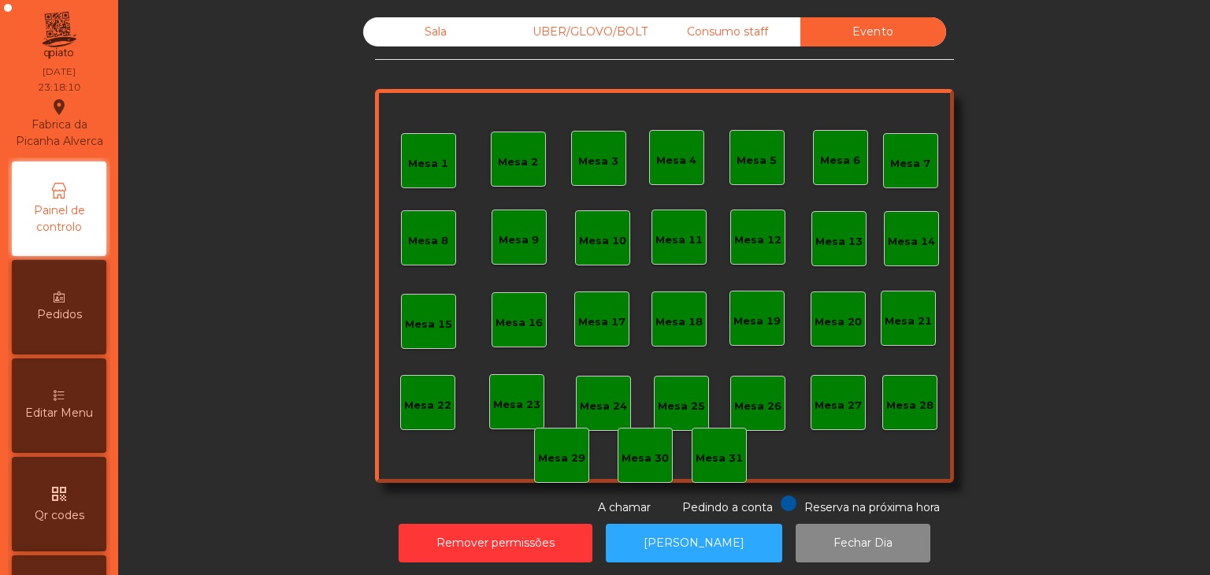
click at [65, 540] on div "qr_code Qr codes" at bounding box center [59, 504] width 95 height 95
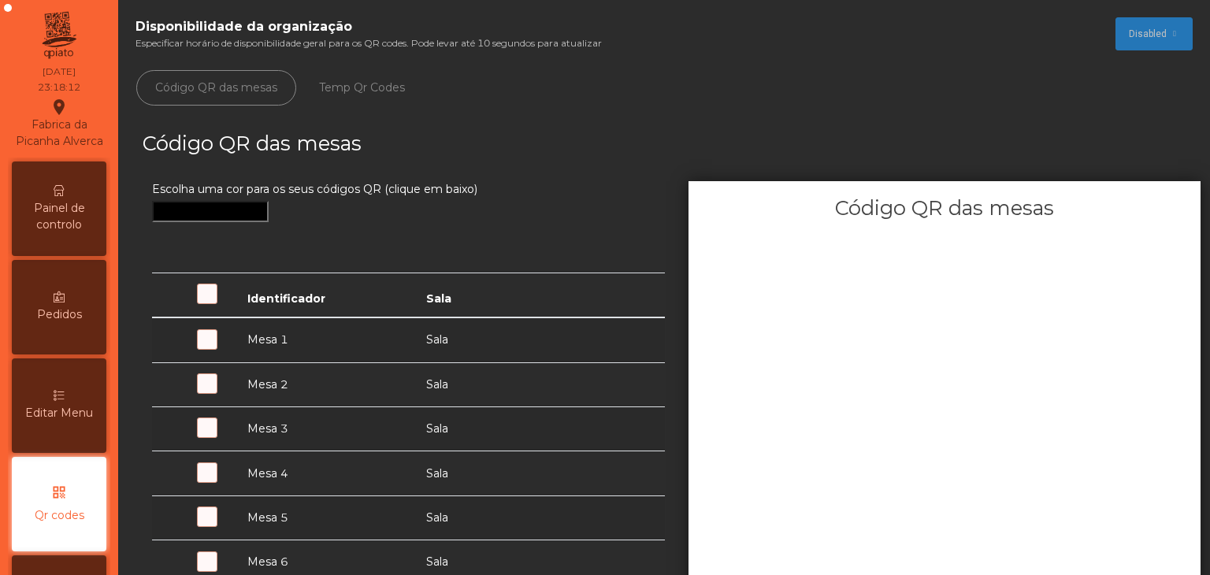
click at [54, 213] on div "Painel de controlo" at bounding box center [59, 208] width 95 height 95
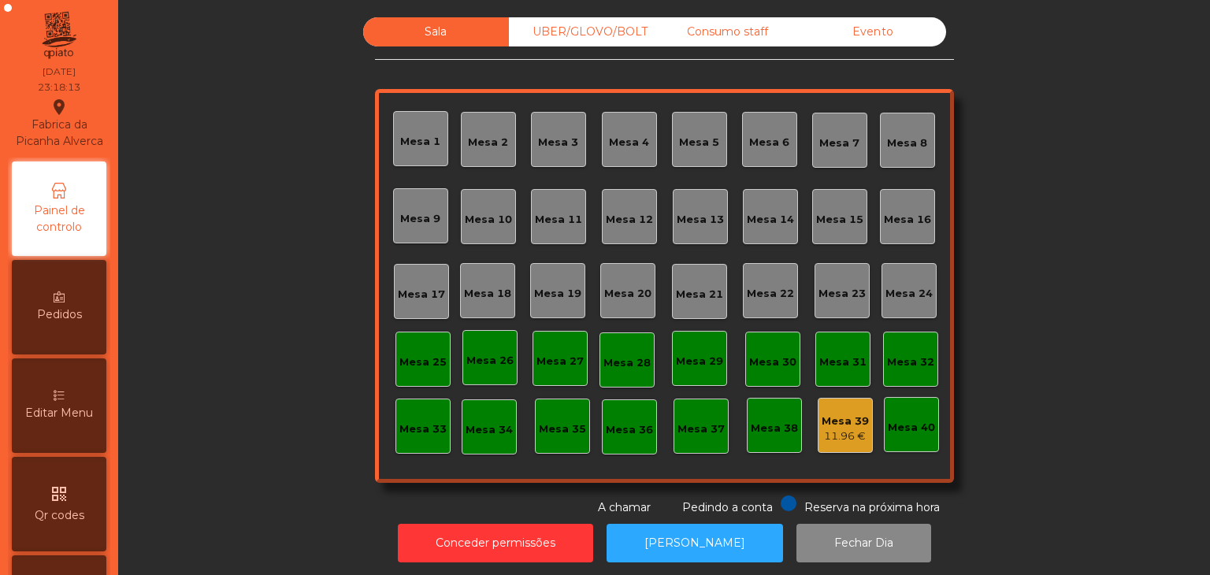
click at [851, 47] on div "Sala UBER/[GEOGRAPHIC_DATA]/BOLT Consumo staff Evento Mesa 1 [GEOGRAPHIC_DATA] …" at bounding box center [664, 266] width 579 height 499
click at [838, 24] on div "Evento" at bounding box center [873, 31] width 146 height 29
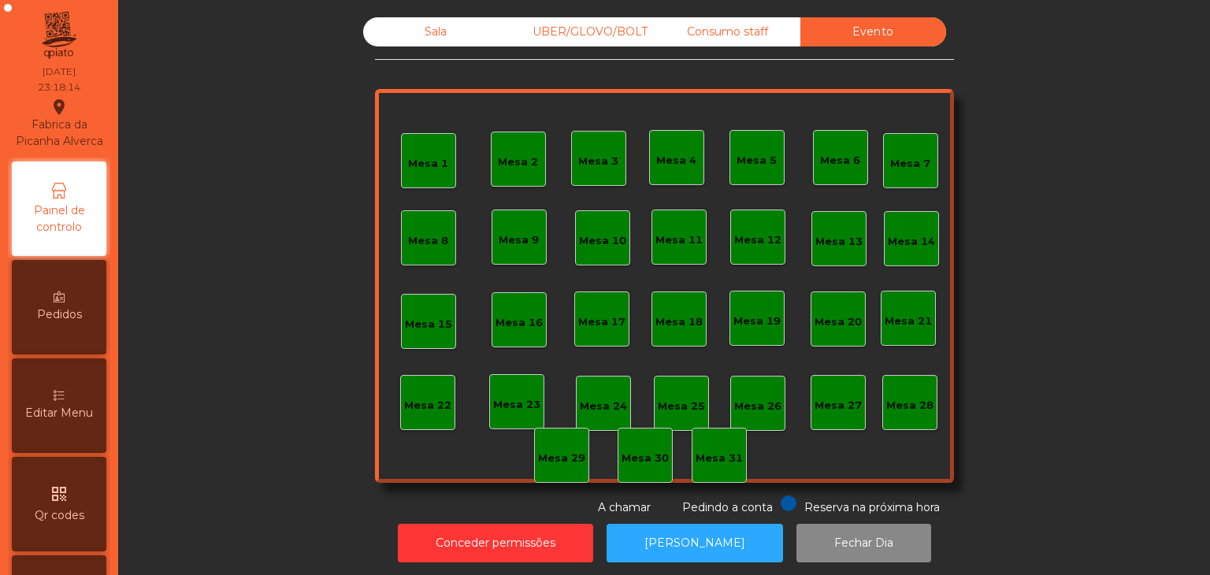
click at [739, 35] on div "Consumo staff" at bounding box center [728, 31] width 146 height 29
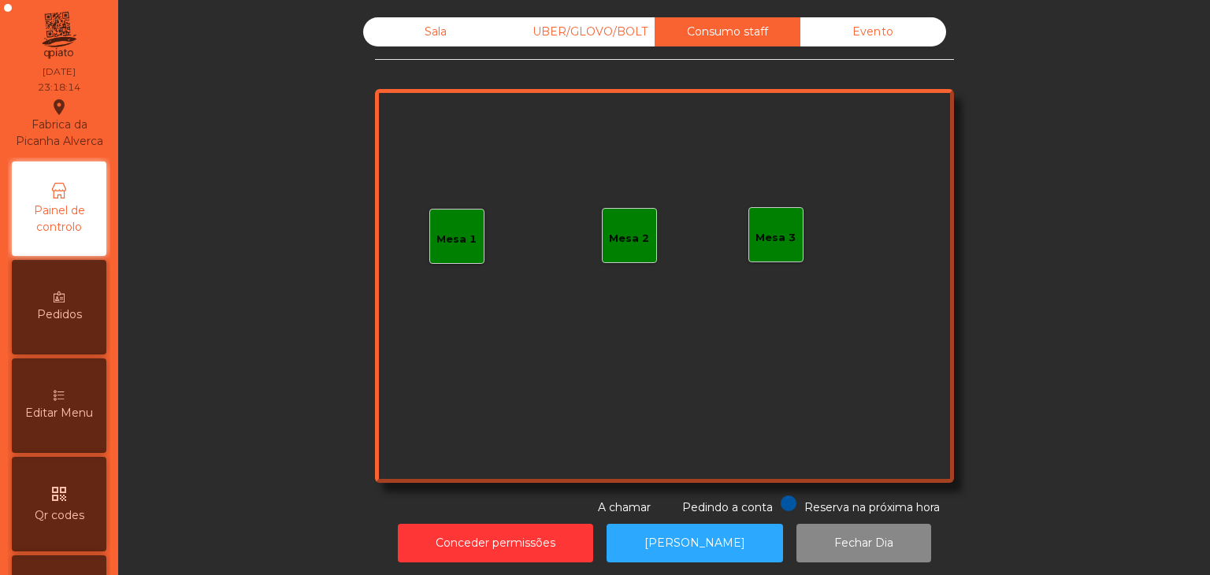
click at [589, 36] on div "UBER/GLOVO/BOLT" at bounding box center [582, 31] width 146 height 29
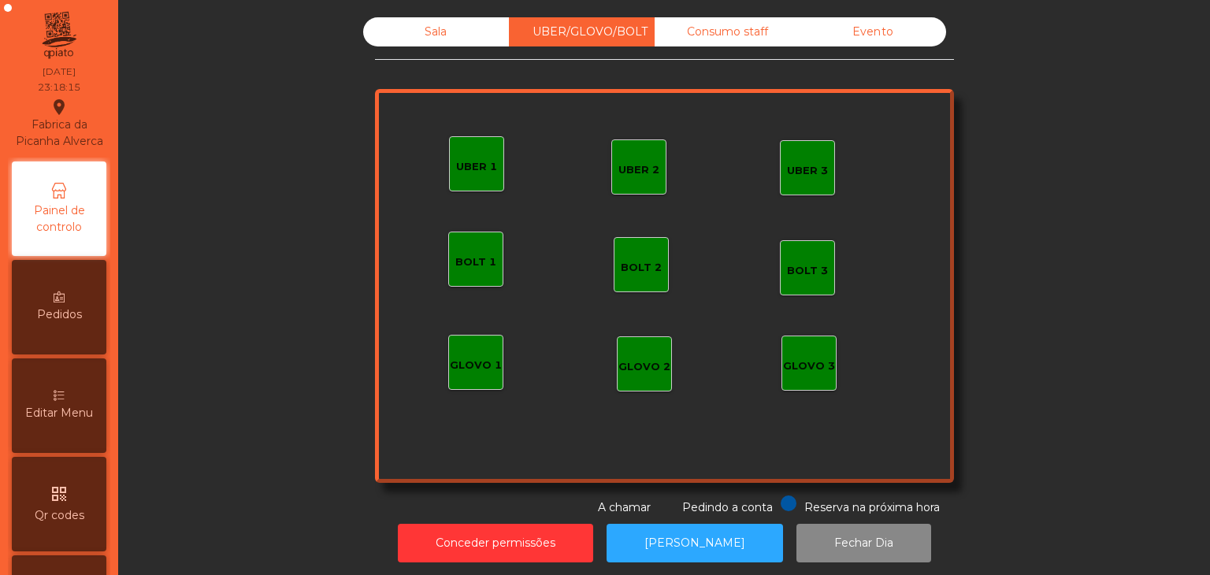
click at [439, 42] on div "Sala" at bounding box center [436, 31] width 146 height 29
